Goal: Go to known website: Access a specific website the user already knows

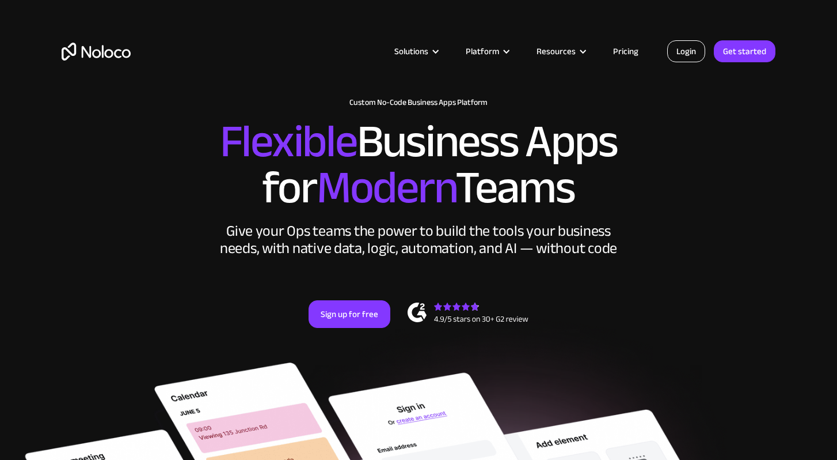
click at [678, 55] on link "Login" at bounding box center [686, 51] width 38 height 22
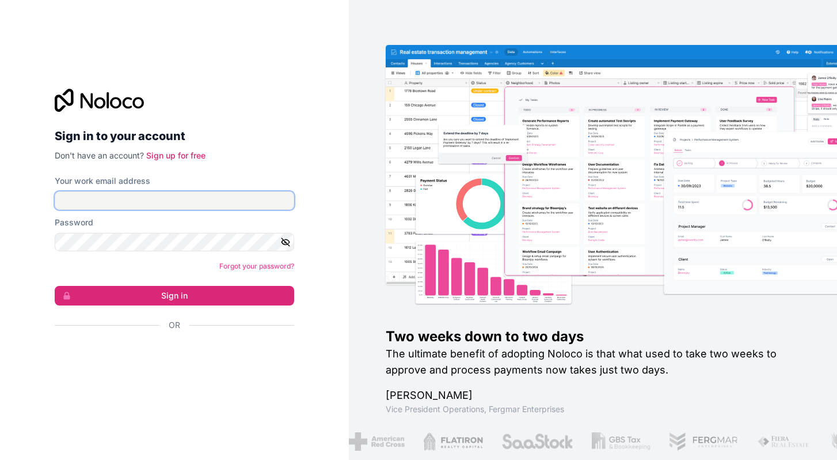
type input "ana@esquareglobal.net"
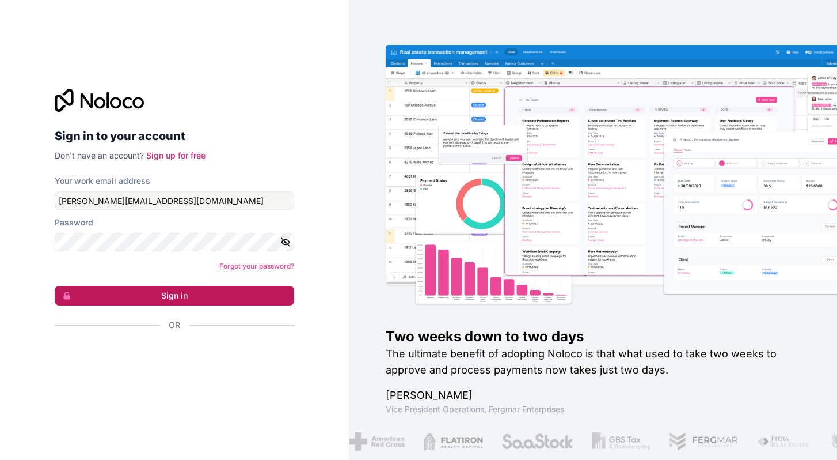
click at [169, 294] on button "Sign in" at bounding box center [175, 296] width 240 height 20
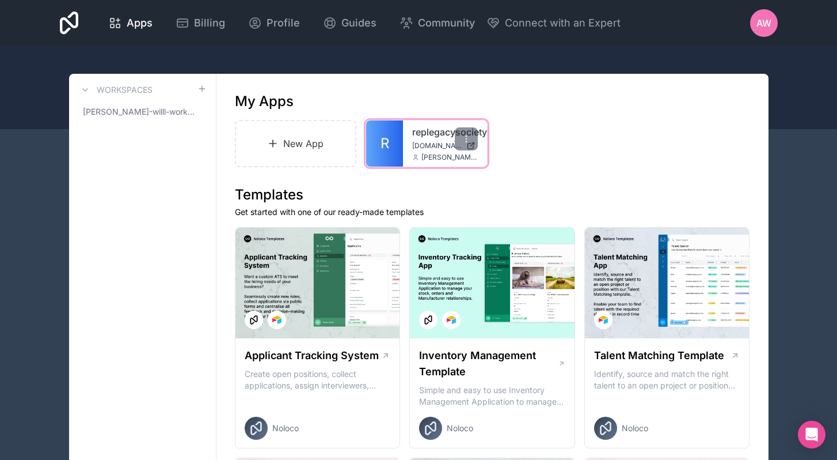
click at [430, 152] on div "replegacysociety replegacysociety.noloco.co ana@esquareglobal.net" at bounding box center [445, 143] width 84 height 46
click at [449, 162] on div "replegacysociety replegacysociety.noloco.co ana@esquareglobal.net" at bounding box center [445, 143] width 84 height 46
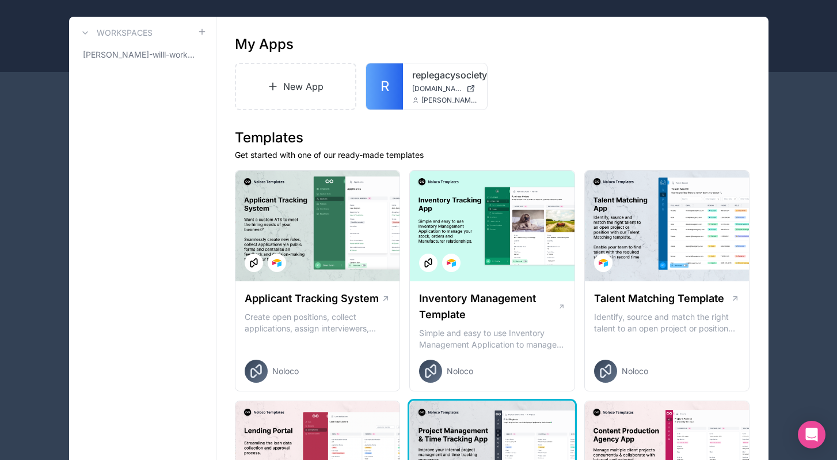
scroll to position [55, 0]
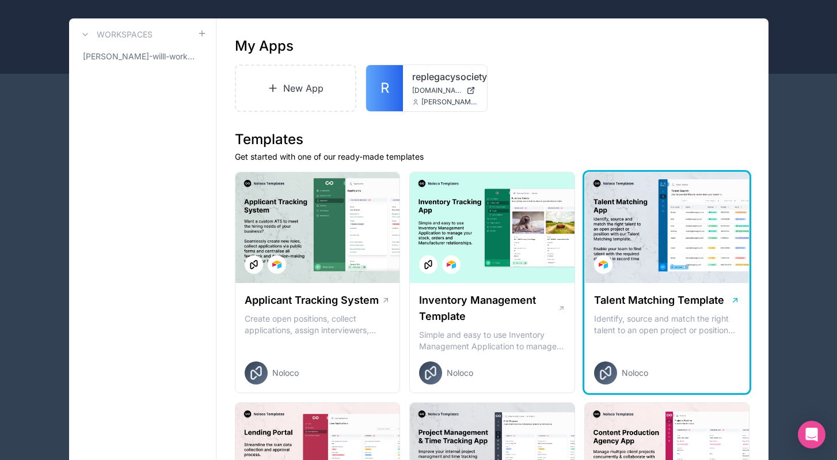
click at [621, 258] on div at bounding box center [667, 227] width 165 height 111
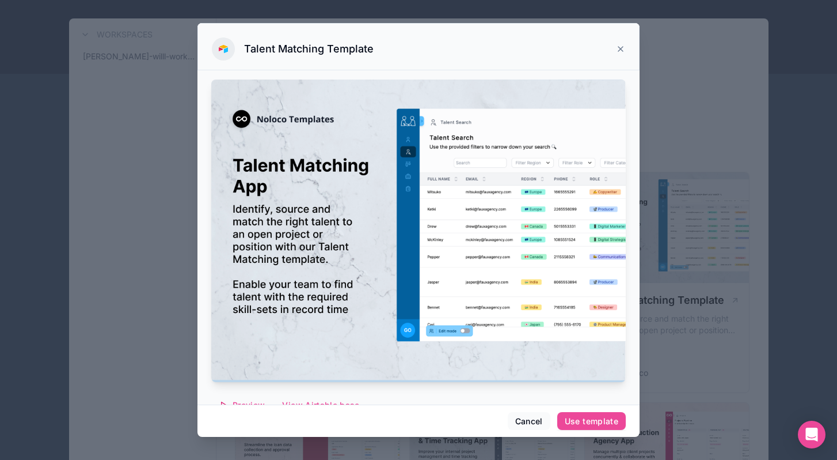
click at [673, 89] on div at bounding box center [418, 230] width 837 height 460
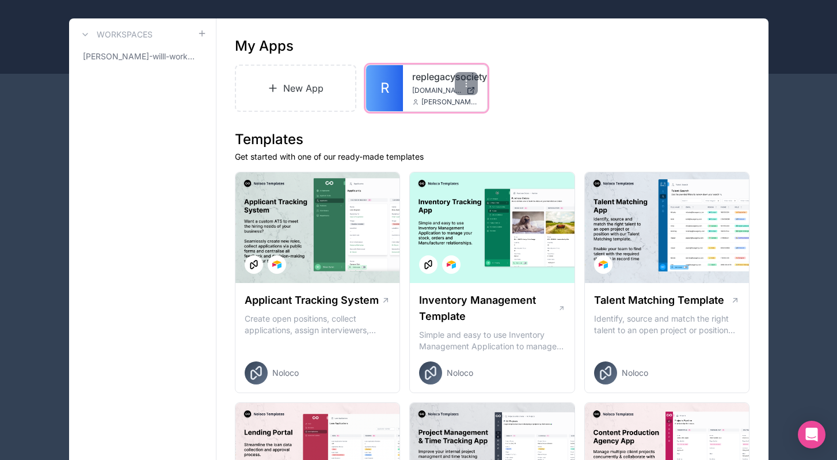
click at [436, 75] on link "replegacysociety" at bounding box center [445, 77] width 66 height 14
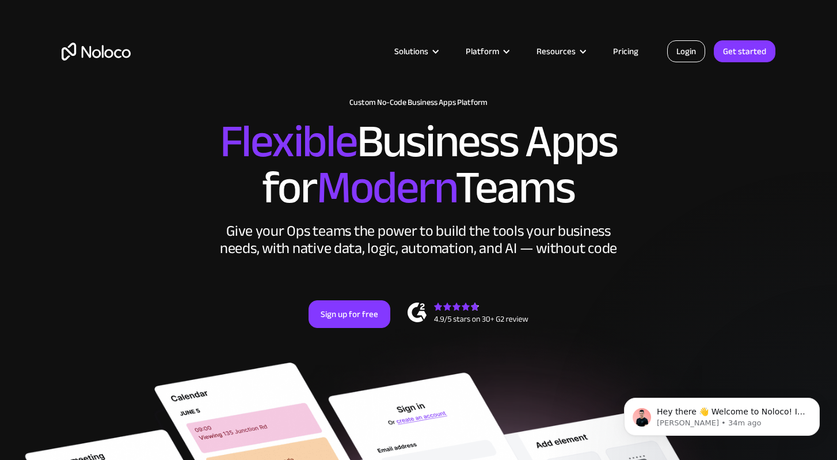
click at [700, 59] on link "Login" at bounding box center [686, 51] width 38 height 22
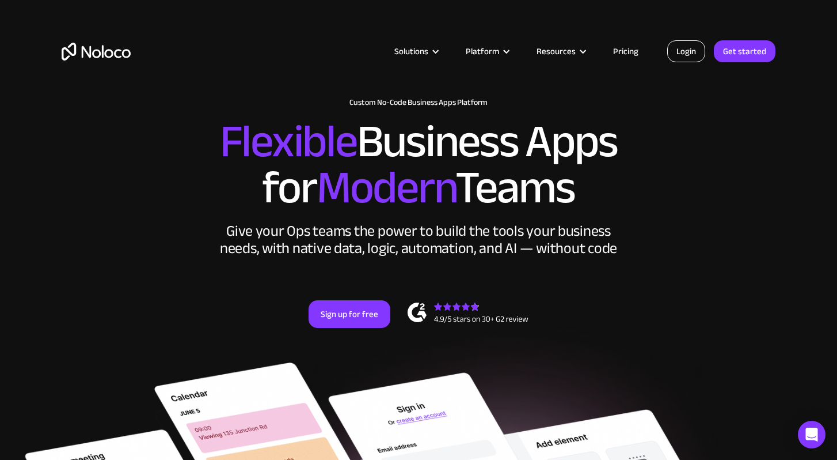
click at [685, 43] on link "Login" at bounding box center [686, 51] width 38 height 22
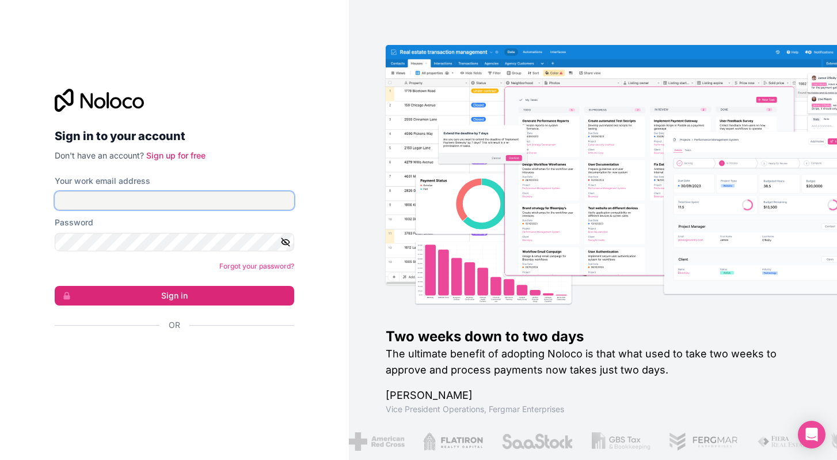
type input "[PERSON_NAME][EMAIL_ADDRESS][DOMAIN_NAME]"
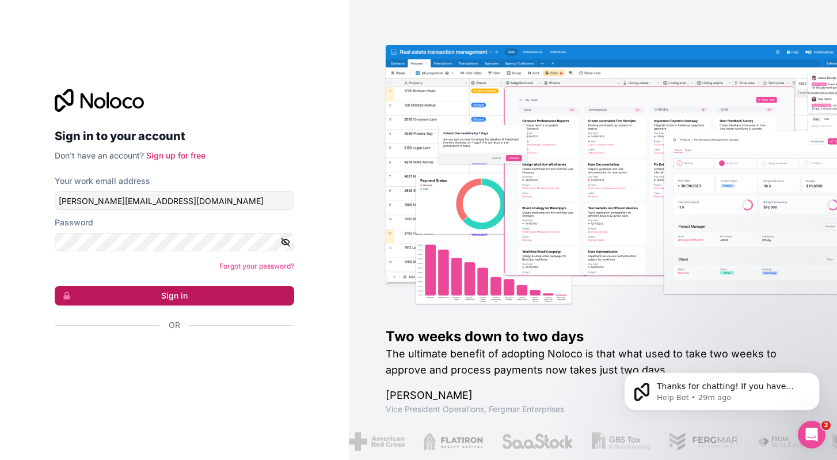
click at [164, 299] on button "Sign in" at bounding box center [175, 296] width 240 height 20
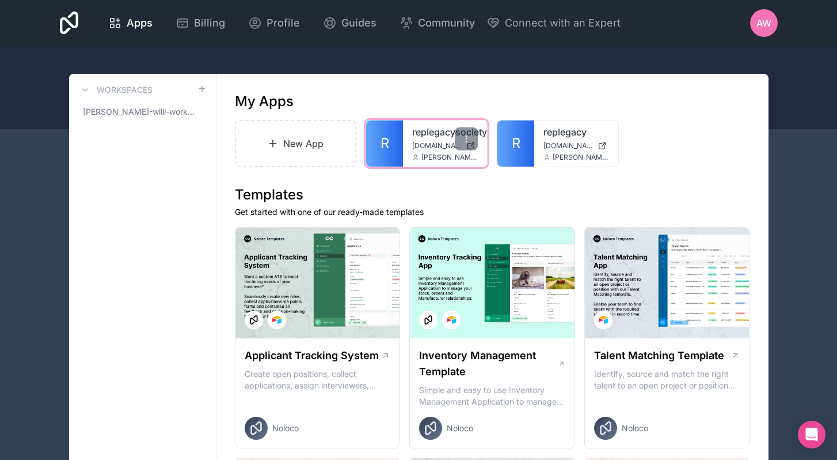
click at [428, 143] on span "[DOMAIN_NAME]" at bounding box center [437, 145] width 50 height 9
click at [424, 139] on div "replegacysociety [DOMAIN_NAME] [PERSON_NAME][EMAIL_ADDRESS][DOMAIN_NAME]" at bounding box center [445, 143] width 84 height 46
click at [450, 150] on span "[DOMAIN_NAME]" at bounding box center [437, 145] width 50 height 9
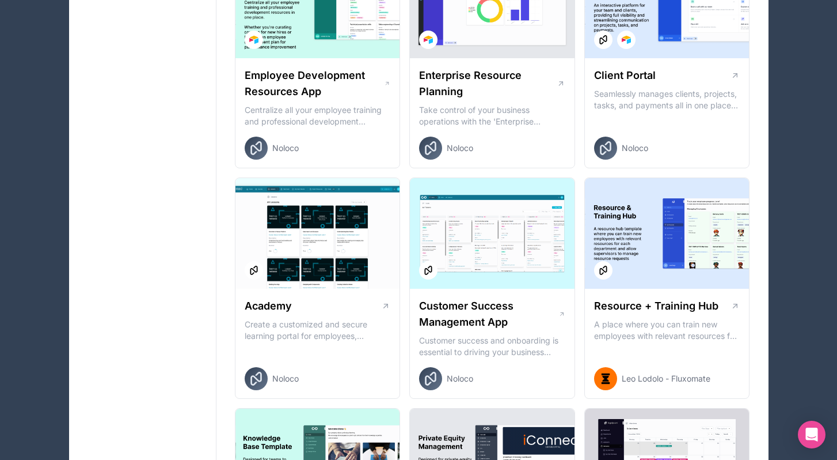
scroll to position [971, 0]
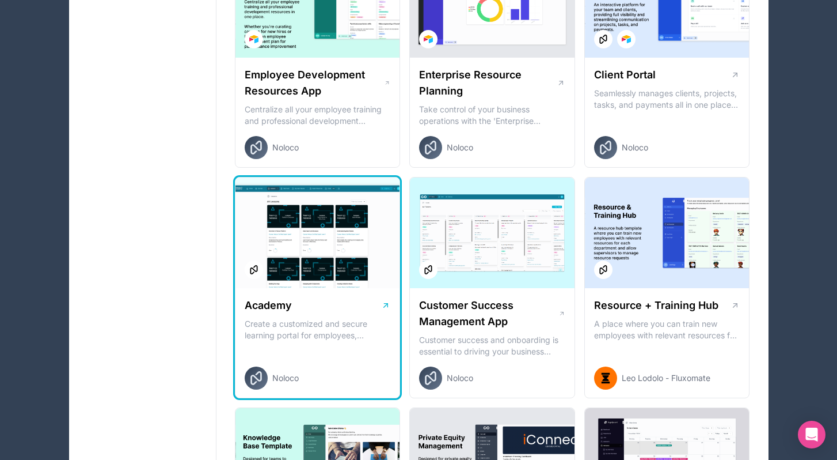
click at [320, 260] on div at bounding box center [318, 232] width 165 height 111
